Goal: Task Accomplishment & Management: Manage account settings

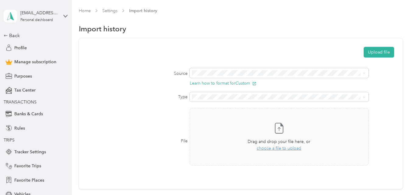
scroll to position [58, 0]
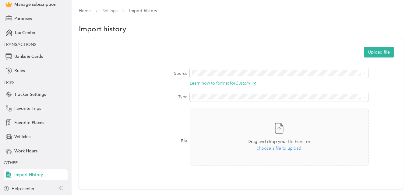
drag, startPoint x: 119, startPoint y: 0, endPoint x: 160, endPoint y: 31, distance: 51.1
click at [160, 31] on div "Import history" at bounding box center [240, 29] width 323 height 13
click at [27, 149] on span "Work Hours" at bounding box center [25, 151] width 23 height 6
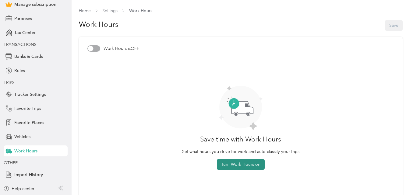
click at [238, 166] on button "Turn Work Hours on" at bounding box center [241, 164] width 48 height 11
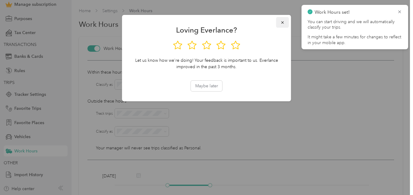
click at [282, 24] on icon "button" at bounding box center [282, 22] width 4 height 4
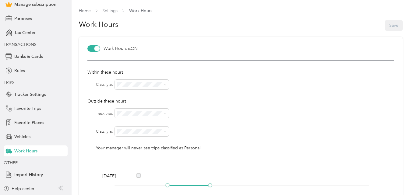
click at [96, 50] on div at bounding box center [96, 48] width 5 height 5
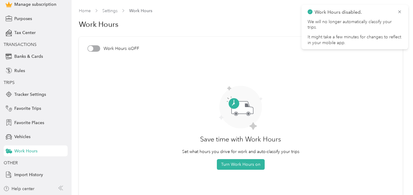
click at [90, 45] on article "Work Hours is OFF Save time with Work Hours Set what hours you drive for work a…" at bounding box center [240, 125] width 323 height 176
click at [92, 49] on div at bounding box center [90, 48] width 5 height 5
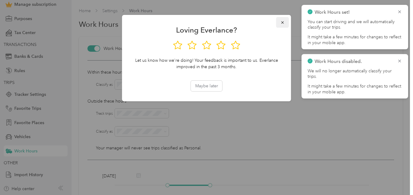
click at [283, 24] on icon "button" at bounding box center [282, 22] width 4 height 4
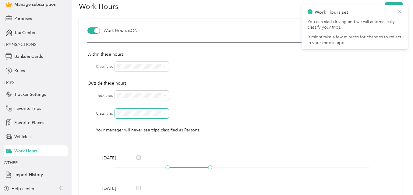
scroll to position [16, 0]
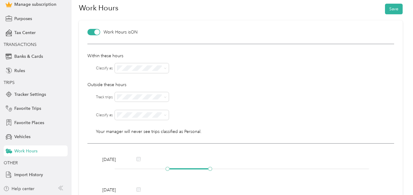
click at [130, 80] on li "Work" at bounding box center [142, 78] width 54 height 11
click at [131, 117] on div "No" at bounding box center [141, 118] width 45 height 6
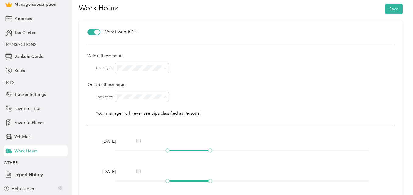
click at [131, 108] on div "Yes" at bounding box center [141, 107] width 45 height 6
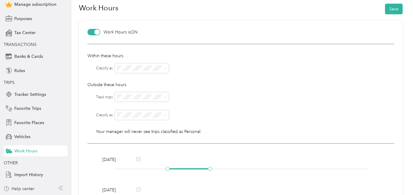
click at [131, 40] on span "Personal" at bounding box center [128, 39] width 16 height 5
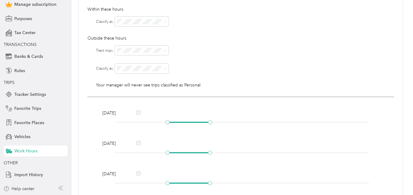
scroll to position [77, 0]
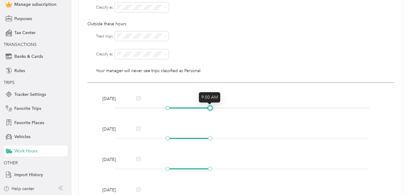
click at [211, 108] on div at bounding box center [209, 107] width 3 height 3
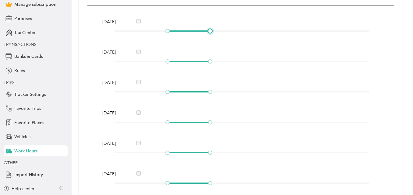
scroll to position [169, 0]
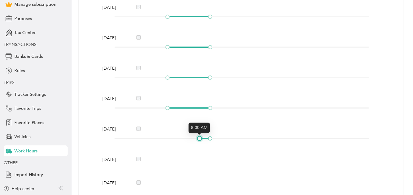
drag, startPoint x: 166, startPoint y: 138, endPoint x: 197, endPoint y: 137, distance: 31.3
click at [198, 137] on div at bounding box center [199, 138] width 3 height 3
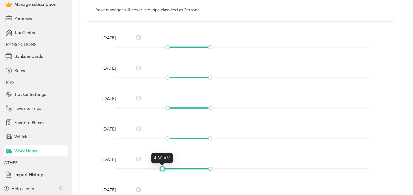
drag, startPoint x: 196, startPoint y: 169, endPoint x: 157, endPoint y: 167, distance: 38.4
click at [157, 167] on div at bounding box center [241, 169] width 254 height 4
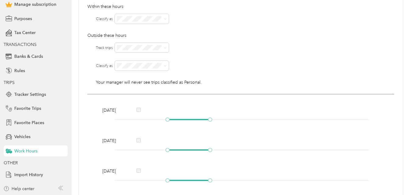
scroll to position [47, 0]
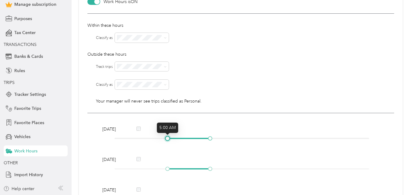
drag, startPoint x: 167, startPoint y: 139, endPoint x: 166, endPoint y: 136, distance: 3.6
click at [166, 137] on div at bounding box center [167, 138] width 3 height 3
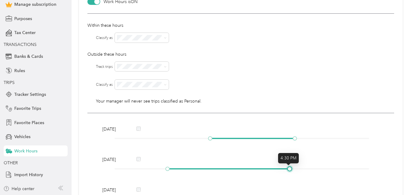
drag, startPoint x: 210, startPoint y: 170, endPoint x: 291, endPoint y: 171, distance: 81.3
click at [291, 171] on div "[DATE]" at bounding box center [240, 165] width 281 height 18
drag, startPoint x: 294, startPoint y: 138, endPoint x: 303, endPoint y: 137, distance: 9.1
click at [304, 137] on div at bounding box center [305, 138] width 3 height 3
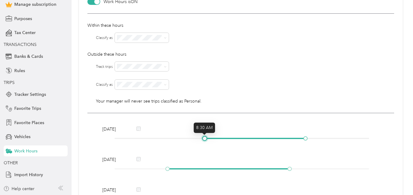
drag, startPoint x: 210, startPoint y: 139, endPoint x: 206, endPoint y: 139, distance: 3.7
click at [206, 139] on div at bounding box center [204, 138] width 3 height 3
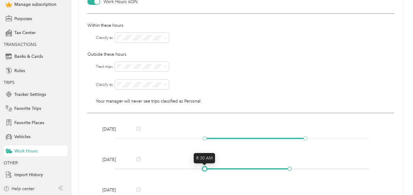
drag, startPoint x: 167, startPoint y: 169, endPoint x: 203, endPoint y: 169, distance: 35.9
click at [203, 169] on div at bounding box center [204, 168] width 3 height 3
drag, startPoint x: 290, startPoint y: 169, endPoint x: 304, endPoint y: 167, distance: 13.8
click at [304, 167] on div at bounding box center [305, 168] width 3 height 3
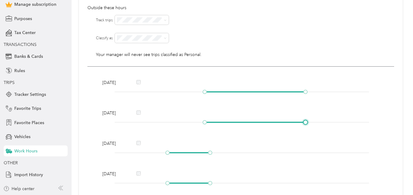
scroll to position [108, 0]
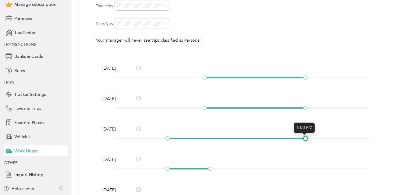
drag, startPoint x: 211, startPoint y: 138, endPoint x: 307, endPoint y: 137, distance: 96.2
click at [307, 137] on div at bounding box center [241, 139] width 254 height 4
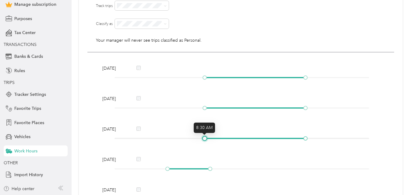
drag, startPoint x: 167, startPoint y: 140, endPoint x: 202, endPoint y: 139, distance: 35.0
click at [203, 139] on div at bounding box center [204, 138] width 3 height 3
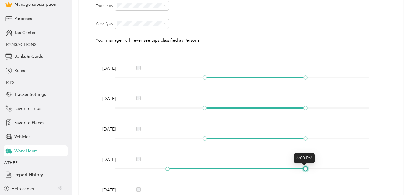
drag, startPoint x: 210, startPoint y: 170, endPoint x: 242, endPoint y: 167, distance: 32.1
click at [305, 165] on div "[DATE]" at bounding box center [240, 165] width 281 height 18
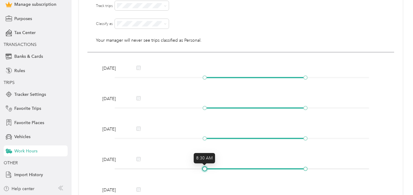
drag, startPoint x: 166, startPoint y: 168, endPoint x: 201, endPoint y: 166, distance: 35.4
click at [203, 167] on div at bounding box center [204, 168] width 3 height 3
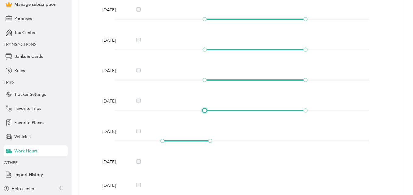
scroll to position [169, 0]
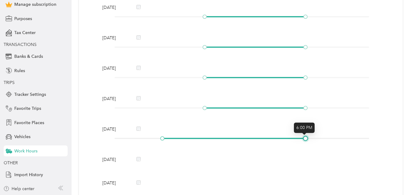
drag, startPoint x: 210, startPoint y: 140, endPoint x: 304, endPoint y: 136, distance: 93.5
click at [304, 137] on div at bounding box center [305, 138] width 3 height 3
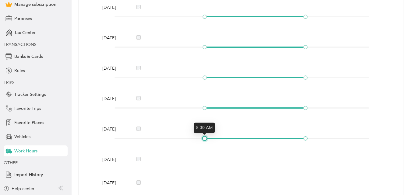
drag, startPoint x: 161, startPoint y: 140, endPoint x: 202, endPoint y: 137, distance: 41.8
click at [203, 137] on div at bounding box center [204, 138] width 3 height 3
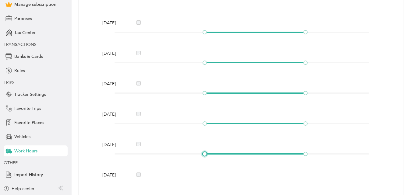
scroll to position [138, 0]
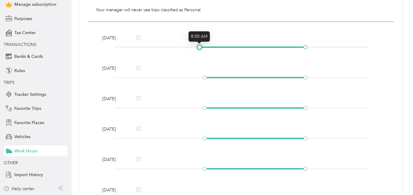
drag, startPoint x: 203, startPoint y: 46, endPoint x: 199, endPoint y: 46, distance: 3.3
click at [199, 46] on div at bounding box center [199, 47] width 3 height 3
drag, startPoint x: 204, startPoint y: 79, endPoint x: 201, endPoint y: 79, distance: 3.3
click at [201, 79] on div at bounding box center [199, 77] width 3 height 3
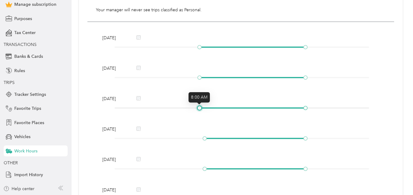
drag, startPoint x: 204, startPoint y: 107, endPoint x: 197, endPoint y: 107, distance: 7.0
click at [198, 107] on div at bounding box center [199, 107] width 3 height 3
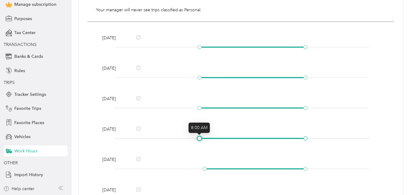
drag, startPoint x: 204, startPoint y: 138, endPoint x: 201, endPoint y: 138, distance: 3.3
click at [201, 138] on div at bounding box center [199, 138] width 3 height 3
drag, startPoint x: 202, startPoint y: 169, endPoint x: 198, endPoint y: 169, distance: 4.3
click at [198, 169] on div at bounding box center [199, 168] width 3 height 3
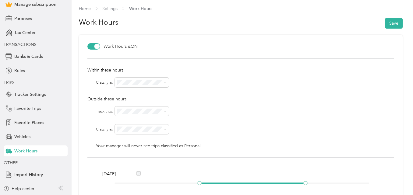
scroll to position [0, 0]
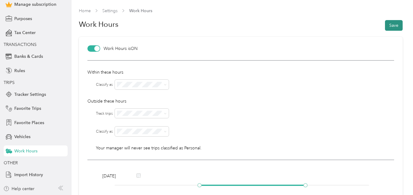
click at [393, 29] on button "Save" at bounding box center [394, 25] width 18 height 11
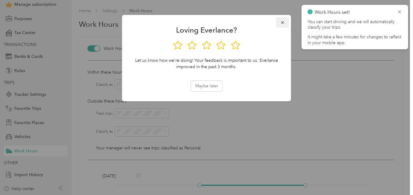
click at [280, 22] on icon "button" at bounding box center [282, 22] width 4 height 4
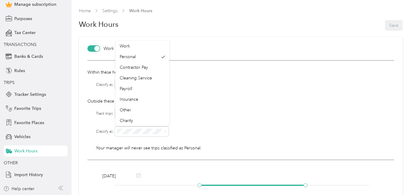
click at [234, 134] on div at bounding box center [254, 132] width 279 height 10
click at [267, 139] on div "Within these hours Classify as Outside these hours Track trips Classify as Your…" at bounding box center [240, 110] width 306 height 100
click at [25, 108] on span "Favorite Trips" at bounding box center [27, 108] width 27 height 6
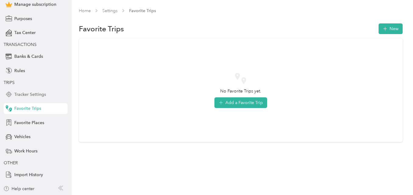
click at [27, 96] on span "Tracker Settings" at bounding box center [30, 94] width 32 height 6
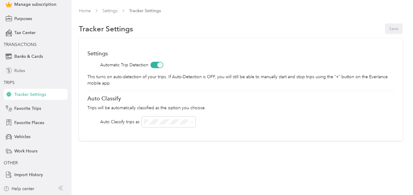
click at [22, 72] on span "Rules" at bounding box center [19, 71] width 11 height 6
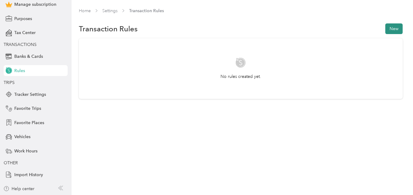
click at [395, 32] on button "New" at bounding box center [393, 28] width 17 height 11
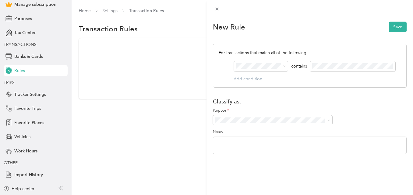
click at [169, 53] on div "New Rule Save For transactions that match all of the following AND contains Add…" at bounding box center [206, 97] width 413 height 195
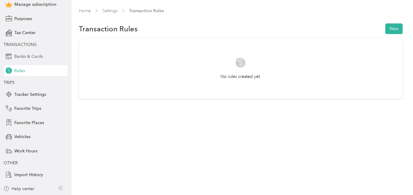
click at [20, 51] on div "Banks & Cards" at bounding box center [36, 56] width 64 height 11
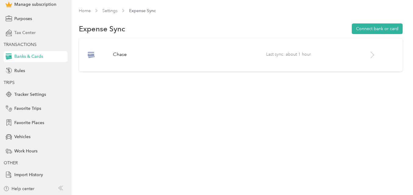
click at [26, 33] on span "Tax Center" at bounding box center [24, 33] width 21 height 6
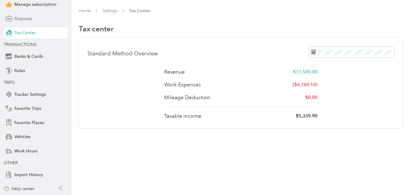
click at [22, 20] on span "Purposes" at bounding box center [23, 19] width 18 height 6
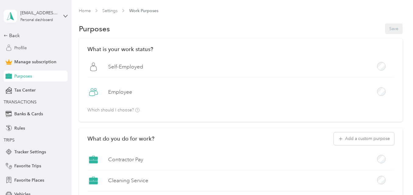
click at [22, 51] on span "Profile" at bounding box center [20, 48] width 12 height 6
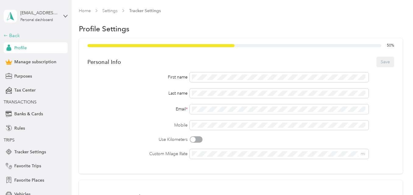
click at [13, 37] on div "Back" at bounding box center [34, 35] width 61 height 7
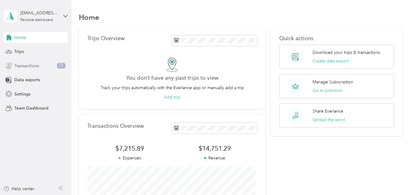
click at [26, 64] on span "Transactions" at bounding box center [26, 66] width 25 height 6
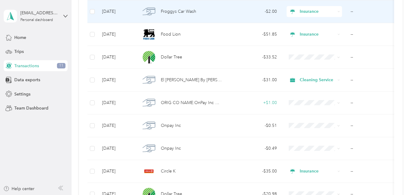
scroll to position [183, 0]
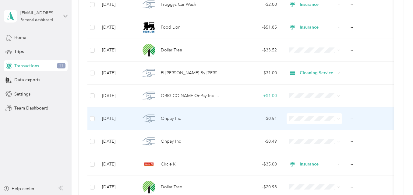
click at [353, 118] on td "--" at bounding box center [375, 118] width 61 height 23
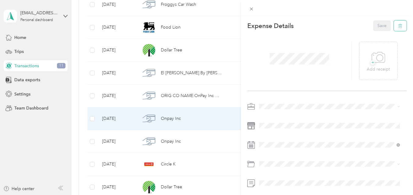
click at [400, 27] on icon "button" at bounding box center [400, 26] width 0 height 2
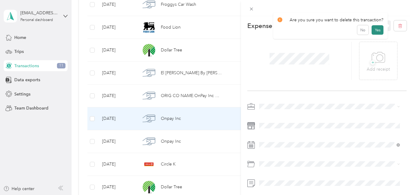
click at [375, 29] on button "Yes" at bounding box center [377, 30] width 12 height 10
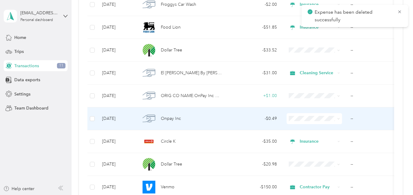
click at [350, 119] on td "--" at bounding box center [375, 118] width 61 height 23
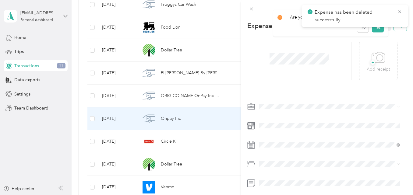
click at [398, 27] on icon "button" at bounding box center [400, 26] width 4 height 4
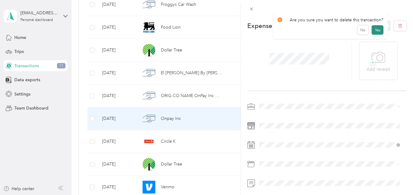
click at [379, 32] on button "Yes" at bounding box center [377, 30] width 12 height 10
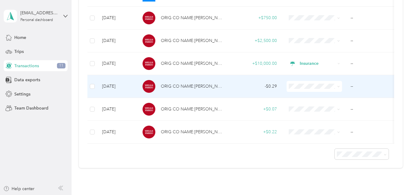
scroll to position [396, 0]
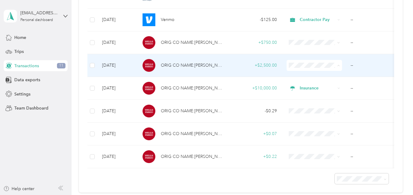
click at [309, 128] on span "Insurance" at bounding box center [320, 130] width 36 height 6
click at [352, 65] on td "--" at bounding box center [375, 65] width 61 height 23
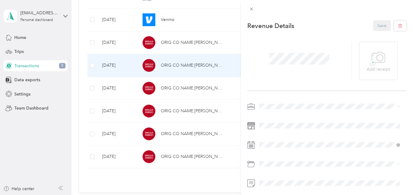
scroll to position [25, 0]
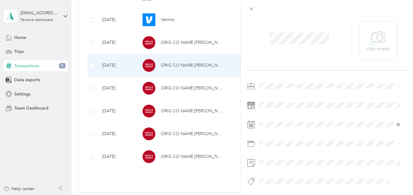
click at [282, 170] on div at bounding box center [326, 135] width 159 height 109
click at [290, 166] on span "Sweep Due From Subsidiary" at bounding box center [288, 165] width 47 height 5
click at [275, 155] on span "Rightway" at bounding box center [273, 154] width 16 height 5
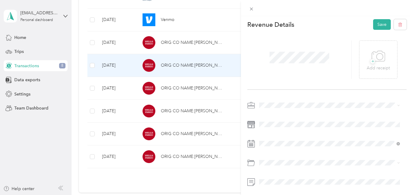
scroll to position [0, 0]
click at [373, 28] on button "Save" at bounding box center [382, 25] width 18 height 11
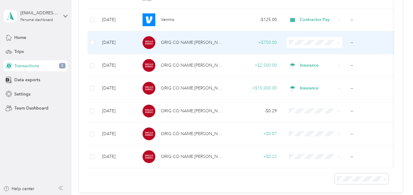
click at [309, 106] on span "Insurance" at bounding box center [320, 107] width 36 height 6
click at [355, 43] on td "--" at bounding box center [375, 42] width 61 height 23
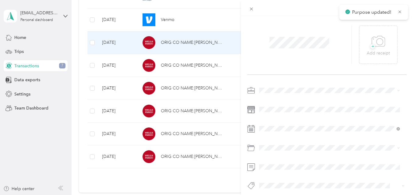
scroll to position [25, 0]
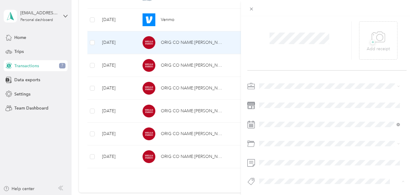
click at [280, 153] on span "Rightway" at bounding box center [273, 154] width 16 height 5
click at [289, 166] on span "Sweep Due From Subsidiary" at bounding box center [288, 165] width 47 height 5
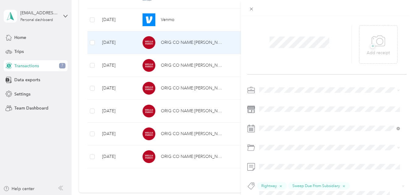
scroll to position [0, 0]
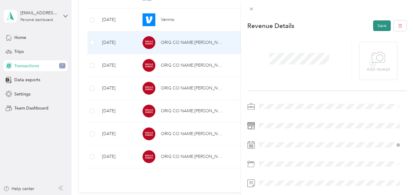
click at [373, 24] on button "Save" at bounding box center [382, 25] width 18 height 11
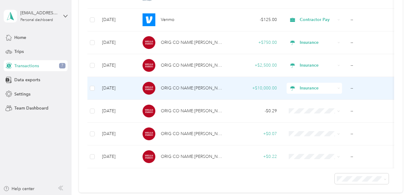
click at [315, 88] on span "Insurance" at bounding box center [317, 88] width 36 height 7
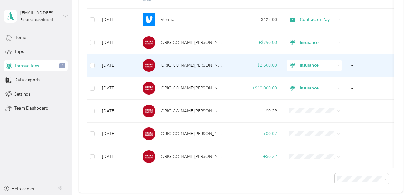
click at [351, 65] on td "--" at bounding box center [375, 65] width 61 height 23
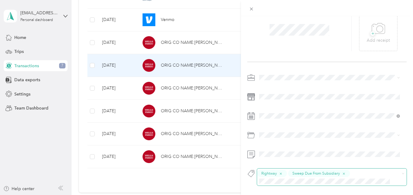
scroll to position [33, 0]
click at [360, 178] on span at bounding box center [326, 181] width 139 height 6
click at [324, 141] on button "Add tag Income" at bounding box center [329, 141] width 39 height 11
click at [353, 122] on div "Rightway Sweep Due From Subsidiary Income" at bounding box center [326, 131] width 159 height 117
click at [245, 35] on div "Revenue Details Save + Add receipt Rightway Sweep Due From Subsidiary Income" at bounding box center [327, 99] width 172 height 224
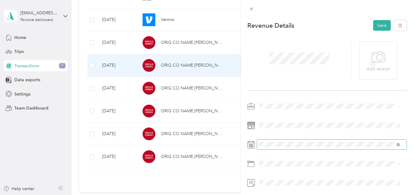
scroll to position [0, 0]
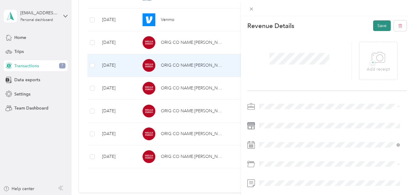
click at [375, 25] on button "Save" at bounding box center [382, 25] width 18 height 11
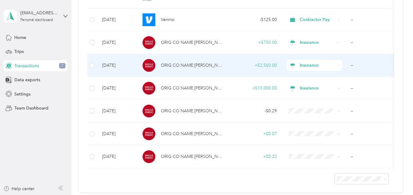
click at [349, 66] on td "--" at bounding box center [375, 65] width 61 height 23
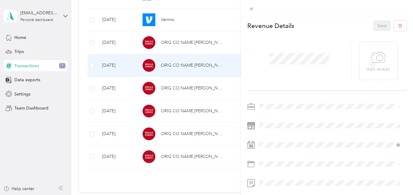
click at [210, 183] on div "This revenue cannot be edited because it is either under review, approved, or p…" at bounding box center [206, 97] width 413 height 195
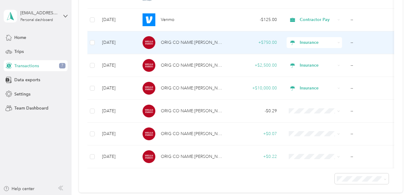
click at [317, 41] on span "Insurance" at bounding box center [317, 42] width 36 height 7
click at [350, 44] on td "--" at bounding box center [375, 42] width 61 height 23
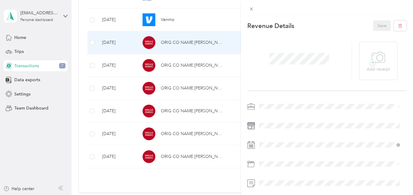
click at [312, 85] on div "+ Add receipt" at bounding box center [326, 61] width 159 height 60
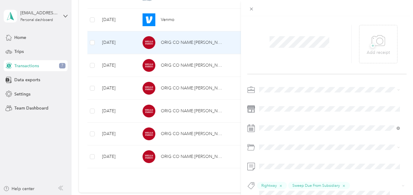
scroll to position [33, 0]
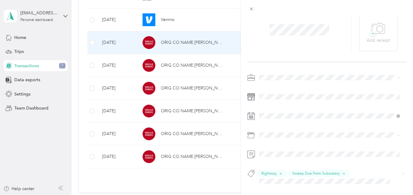
click at [198, 183] on div "This revenue cannot be edited because it is either under review, approved, or p…" at bounding box center [206, 97] width 413 height 195
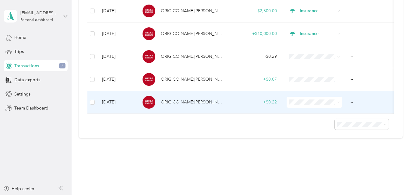
scroll to position [461, 0]
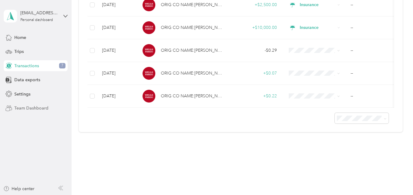
click at [38, 108] on span "Team Dashboard" at bounding box center [31, 108] width 34 height 6
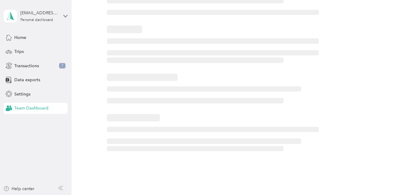
scroll to position [362, 0]
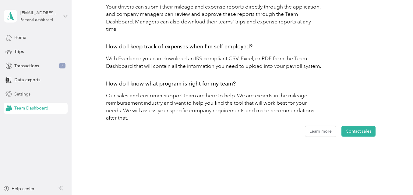
click at [23, 92] on span "Settings" at bounding box center [22, 94] width 16 height 6
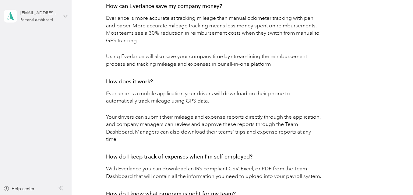
scroll to position [362, 0]
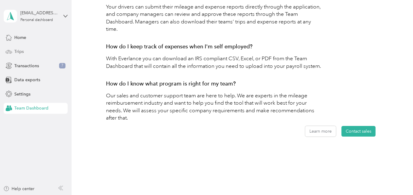
click at [23, 52] on span "Trips" at bounding box center [18, 51] width 9 height 6
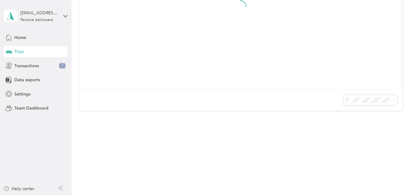
scroll to position [173, 0]
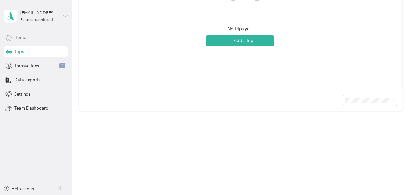
click at [23, 37] on span "Home" at bounding box center [20, 37] width 12 height 6
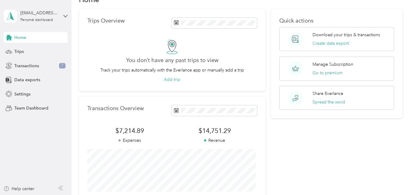
scroll to position [4, 0]
